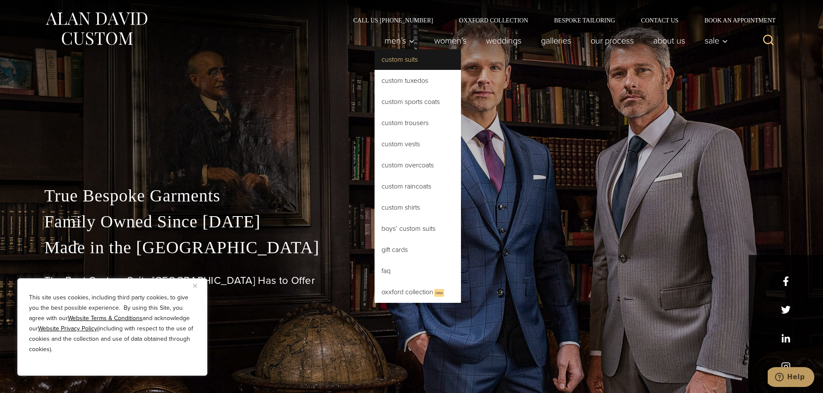
click at [405, 63] on link "Custom Suits" at bounding box center [417, 59] width 86 height 21
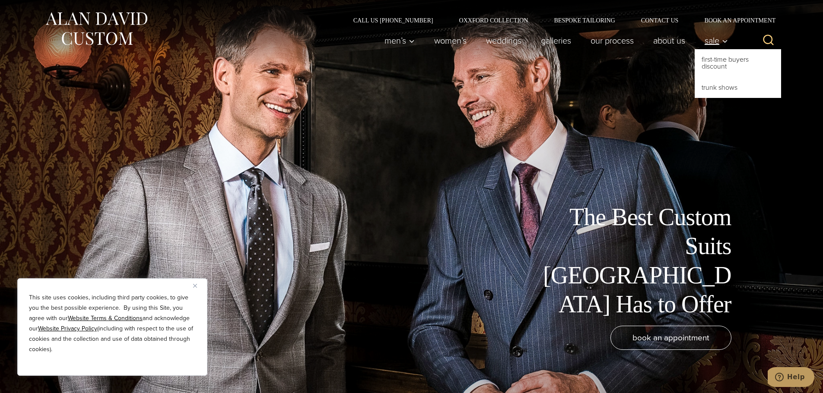
click at [725, 46] on link "Sale" at bounding box center [713, 40] width 38 height 17
click at [716, 62] on link "First-Time Buyers Discount" at bounding box center [737, 63] width 86 height 28
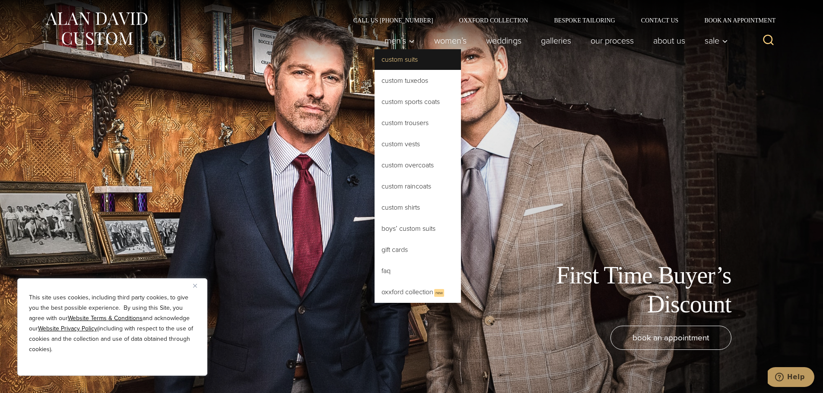
click at [399, 62] on link "Custom Suits" at bounding box center [417, 59] width 86 height 21
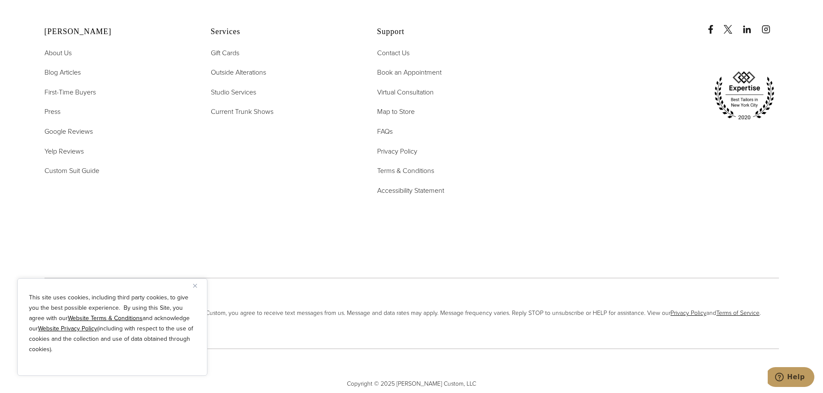
scroll to position [5685, 0]
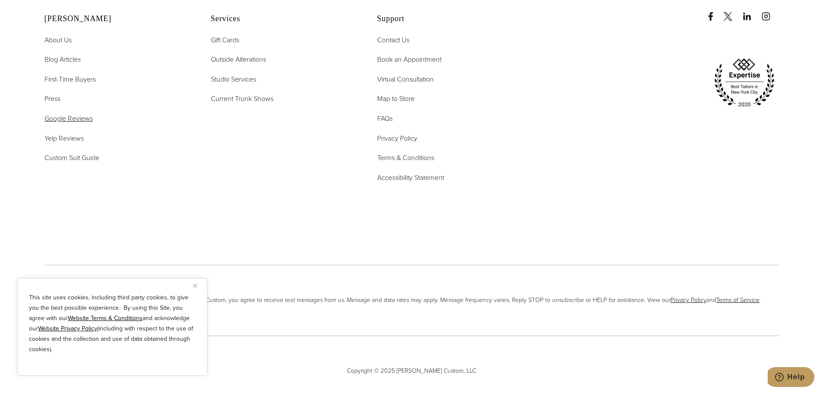
click at [68, 114] on span "Google Reviews" at bounding box center [68, 119] width 48 height 10
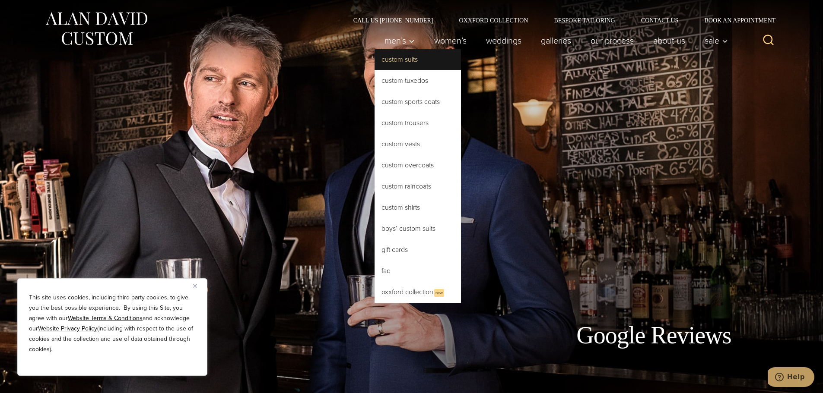
click at [395, 59] on link "Custom Suits" at bounding box center [417, 59] width 86 height 21
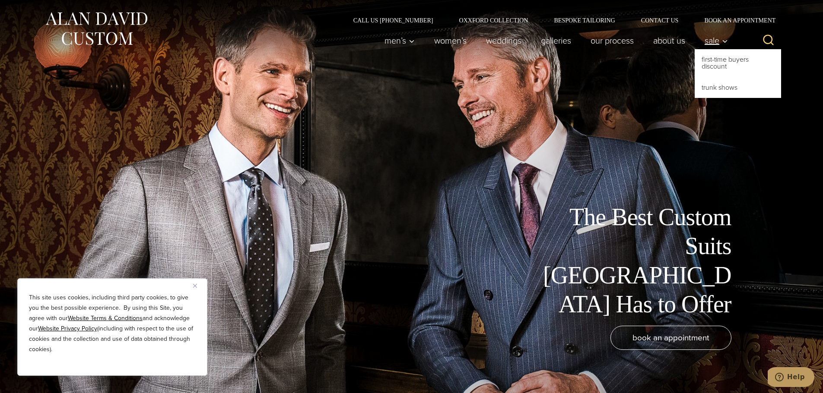
click at [721, 48] on link "Sale" at bounding box center [713, 40] width 38 height 17
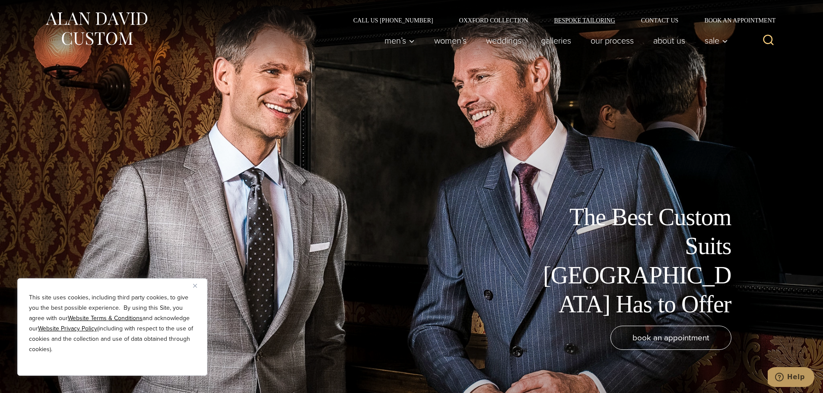
click at [591, 19] on link "Bespoke Tailoring" at bounding box center [584, 20] width 87 height 6
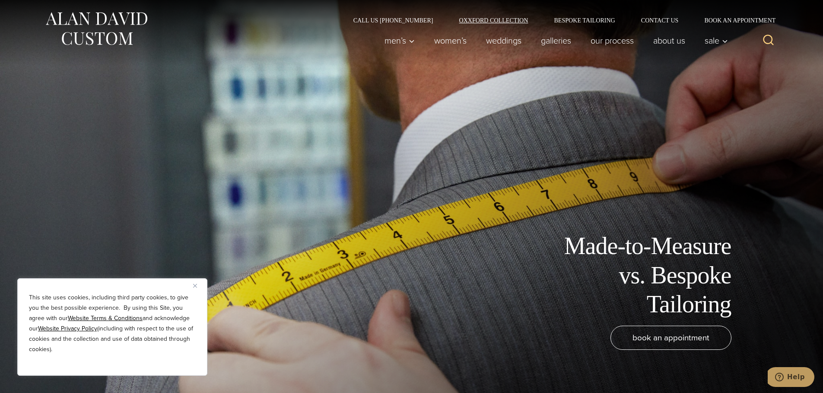
click at [502, 20] on link "Oxxford Collection" at bounding box center [493, 20] width 95 height 6
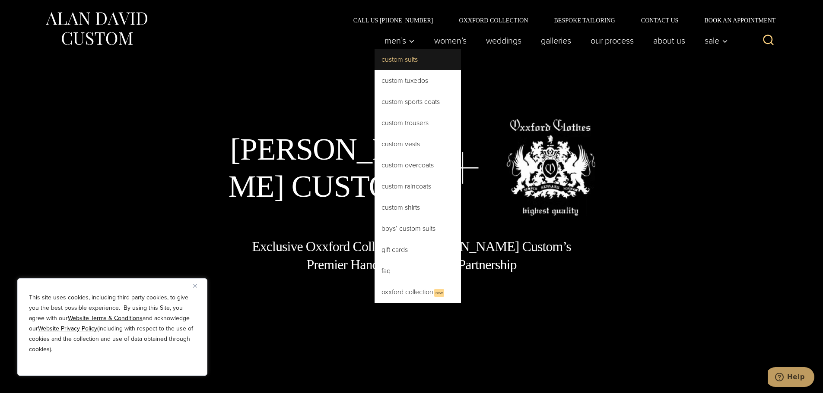
click at [405, 61] on link "Custom Suits" at bounding box center [417, 59] width 86 height 21
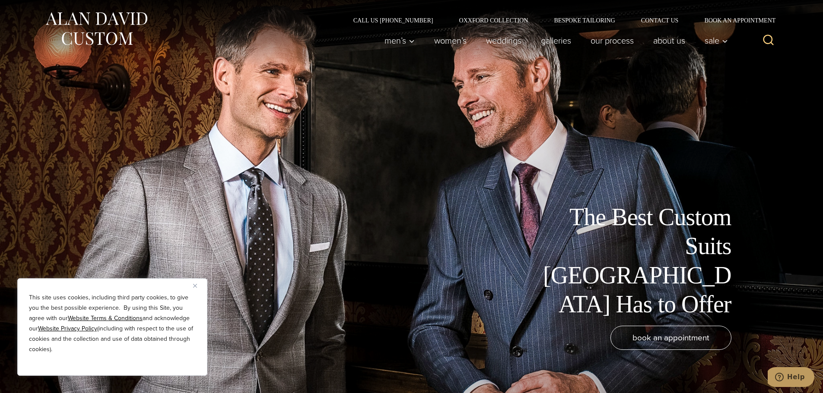
click at [766, 40] on icon "Search" at bounding box center [768, 40] width 13 height 13
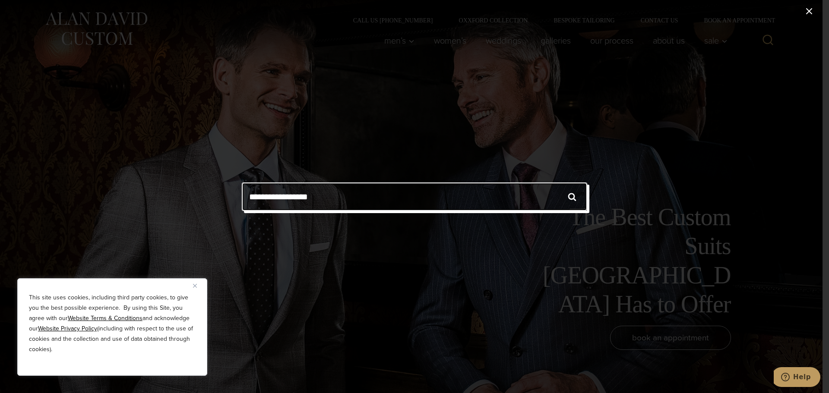
type input "**********"
click at [557, 183] on input "******" at bounding box center [572, 197] width 30 height 28
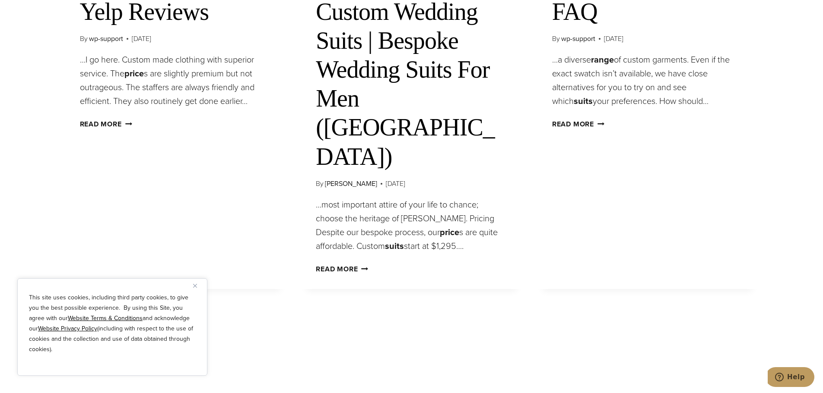
scroll to position [1295, 0]
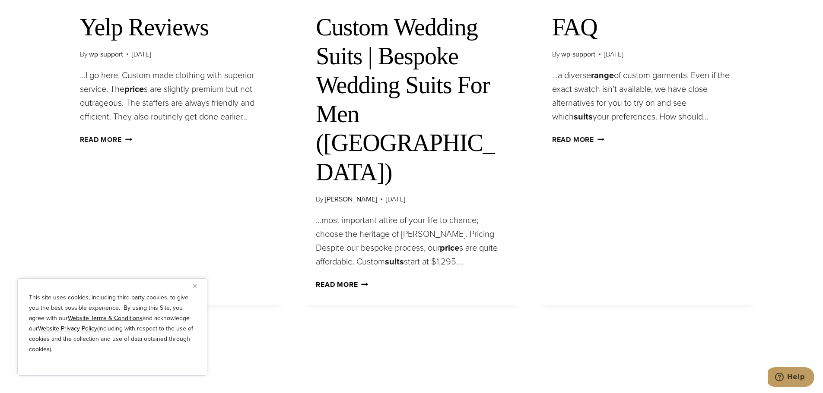
click at [337, 280] on link "Read More Custom Wedding Suits | Bespoke Wedding Suits For Men ([GEOGRAPHIC_DAT…" at bounding box center [342, 285] width 52 height 10
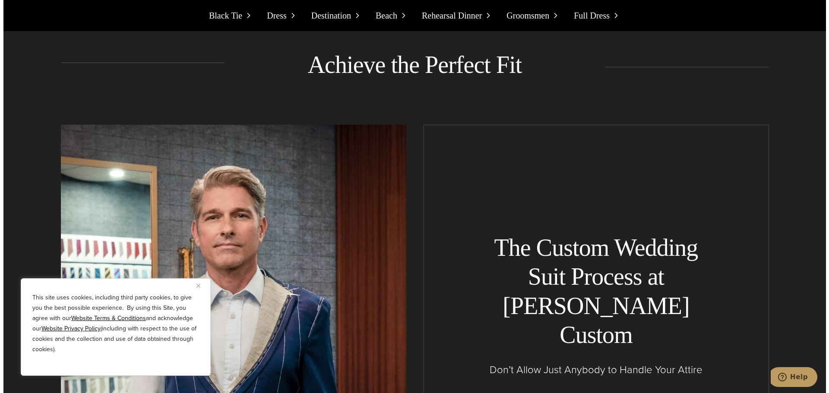
scroll to position [8118, 0]
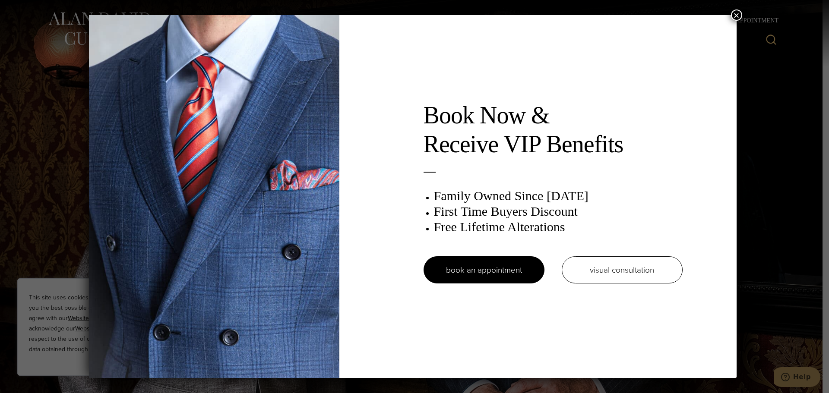
click at [738, 18] on button "×" at bounding box center [736, 14] width 11 height 11
